Goal: Check status: Check status

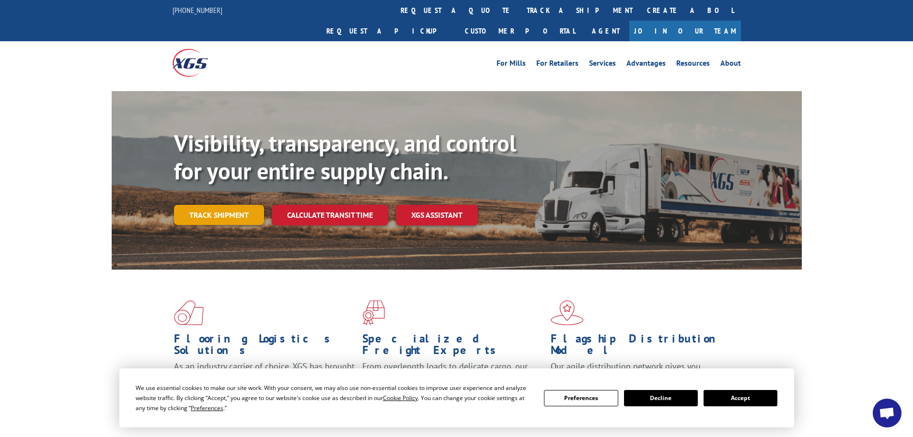
click at [230, 205] on link "Track shipment" at bounding box center [219, 215] width 90 height 20
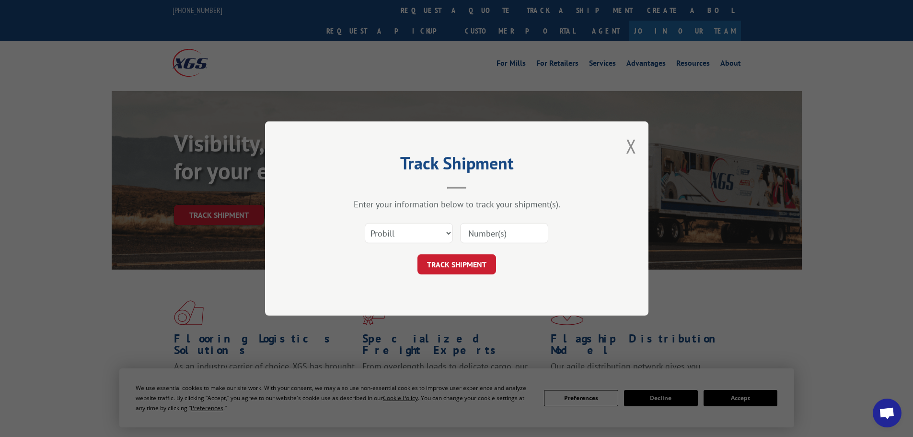
click at [474, 234] on input at bounding box center [504, 233] width 88 height 20
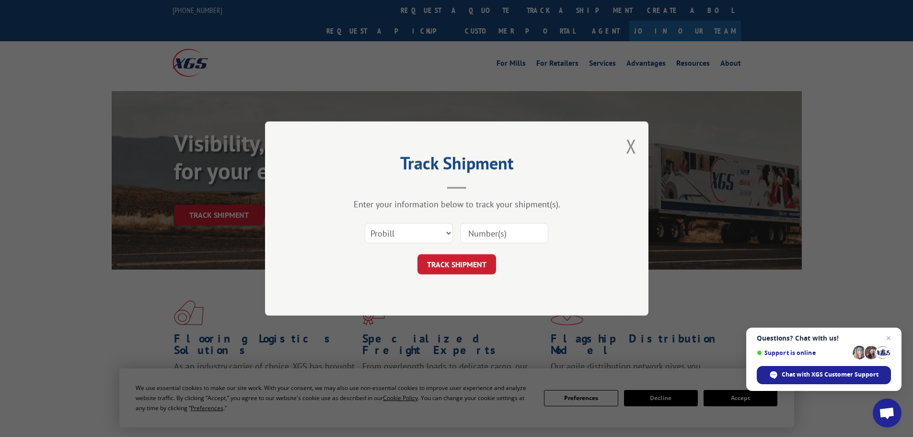
paste input "534826"
type input "534826"
click at [463, 264] on button "TRACK SHIPMENT" at bounding box center [457, 264] width 79 height 20
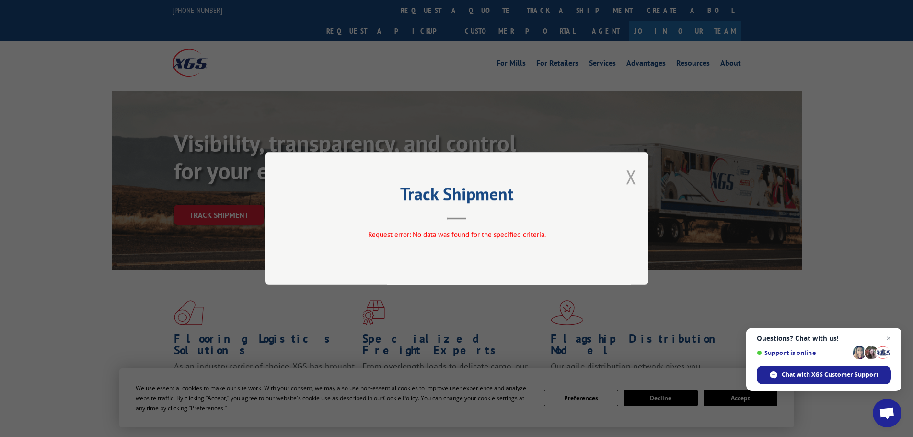
click at [632, 179] on button "Close modal" at bounding box center [631, 176] width 11 height 25
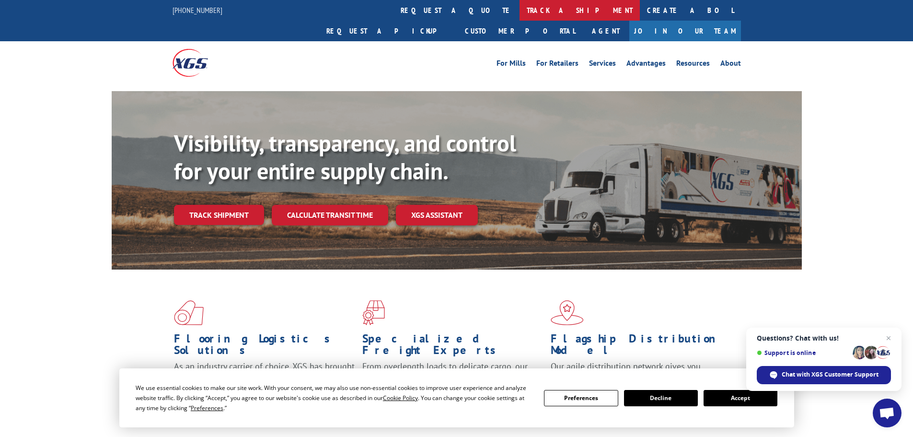
click at [520, 10] on link "track a shipment" at bounding box center [580, 10] width 120 height 21
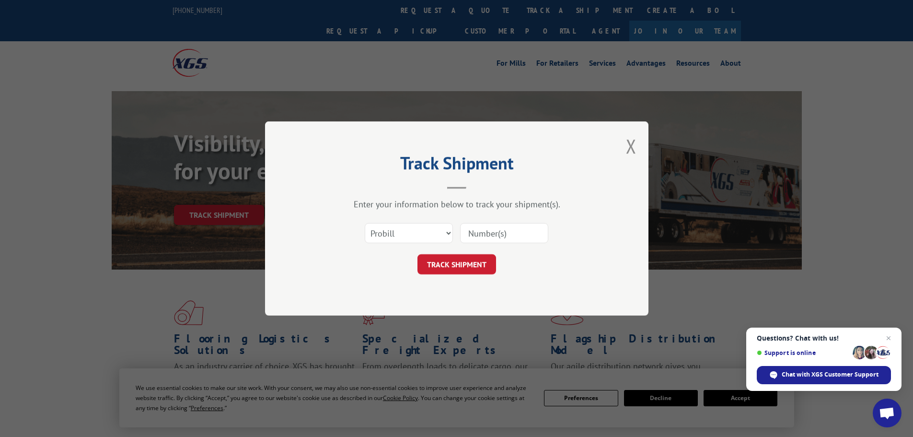
click at [492, 232] on input at bounding box center [504, 233] width 88 height 20
paste input "5513769"
type input "5513769"
click at [429, 229] on select "Select category... Probill BOL PO" at bounding box center [409, 233] width 88 height 20
select select "bol"
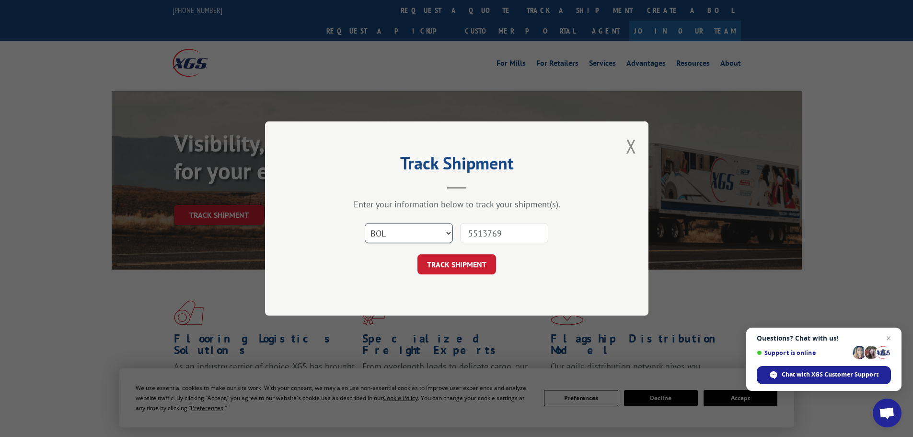
click at [365, 223] on select "Select category... Probill BOL PO" at bounding box center [409, 233] width 88 height 20
click at [461, 265] on button "TRACK SHIPMENT" at bounding box center [457, 264] width 79 height 20
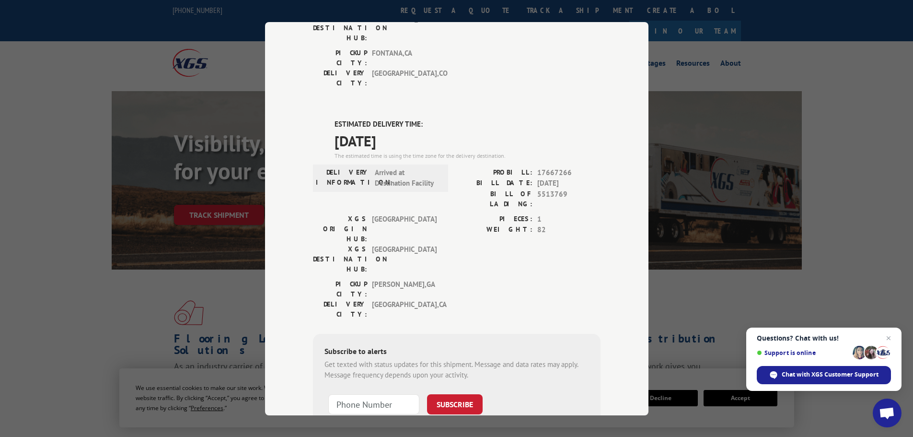
scroll to position [192, 0]
drag, startPoint x: 418, startPoint y: 82, endPoint x: 313, endPoint y: 63, distance: 107.2
click at [313, 118] on div "ESTIMATED DELIVERY TIME: [DATE] The estimated time is using the time zone for t…" at bounding box center [457, 290] width 288 height 345
copy div "ESTIMATED DELIVERY TIME: [DATE]"
